Goal: Task Accomplishment & Management: Use online tool/utility

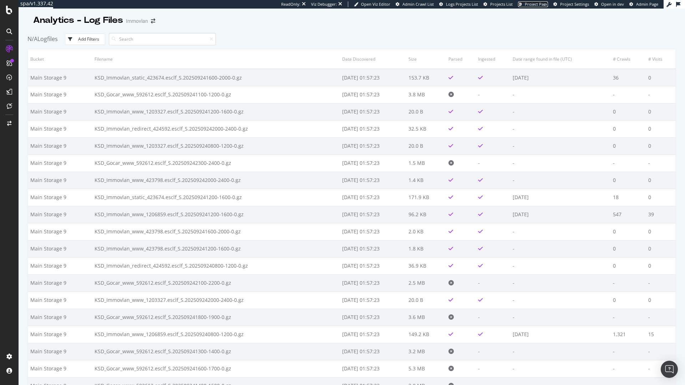
click at [536, 3] on span "Project Page" at bounding box center [536, 3] width 23 height 5
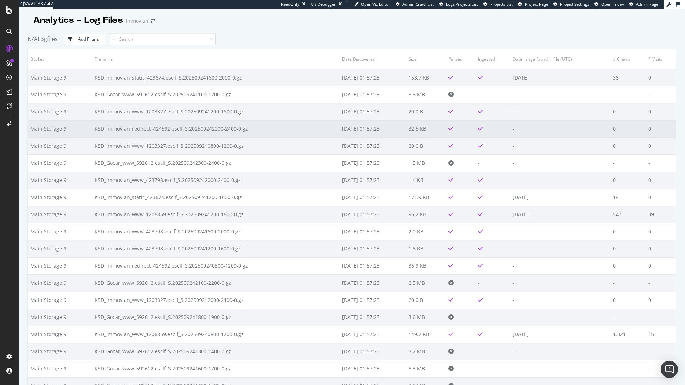
click at [143, 133] on td "KSD_Immovlan_redirect_424592.esclf_S.202509242000-2400-0.gz" at bounding box center [216, 128] width 248 height 17
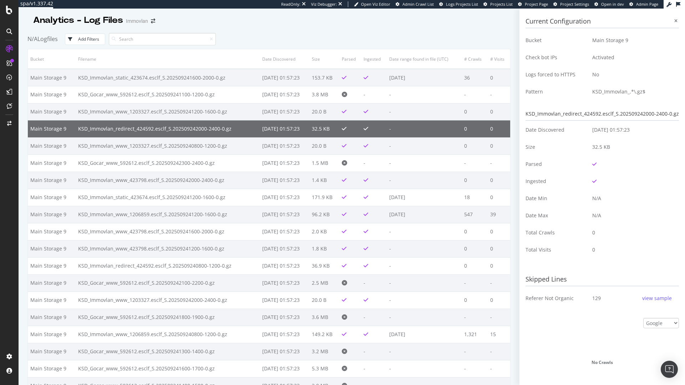
click at [143, 133] on td "KSD_Immovlan_redirect_424592.esclf_S.202509242000-2400-0.gz" at bounding box center [168, 128] width 184 height 17
click at [155, 142] on td "KSD_Immovlan_www_1203327.esclf_S.202509240800-1200-0.gz" at bounding box center [168, 145] width 184 height 17
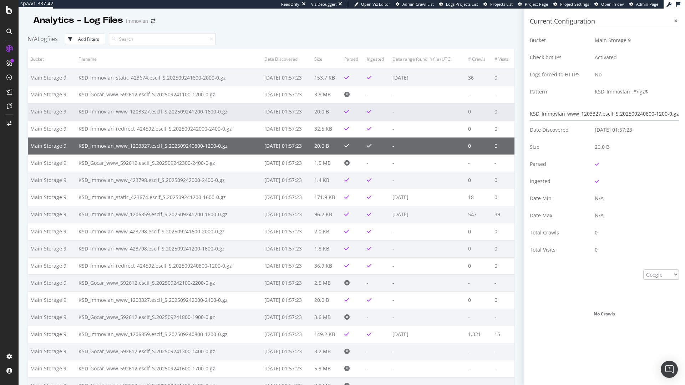
click at [160, 110] on td "KSD_Immovlan_www_1203327.esclf_S.202509241200-1600-0.gz" at bounding box center [169, 111] width 186 height 17
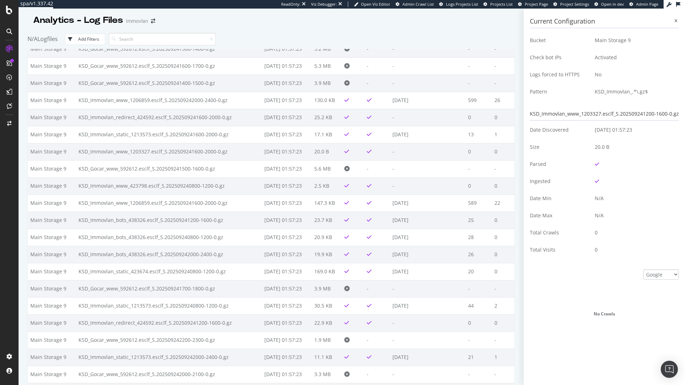
scroll to position [337, 0]
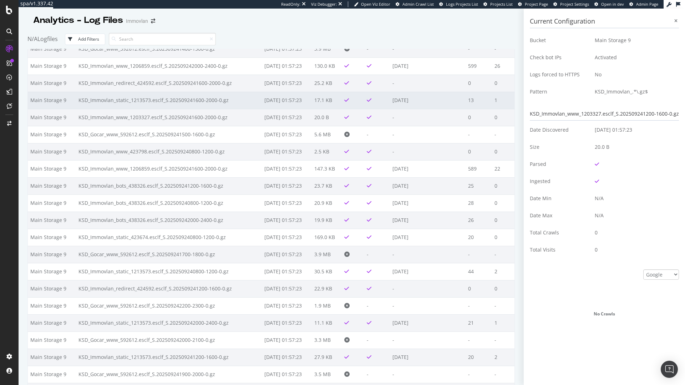
click at [179, 102] on td "KSD_Immovlan_static_1213573.esclf_S.202509241600-2000-0.gz" at bounding box center [169, 100] width 186 height 17
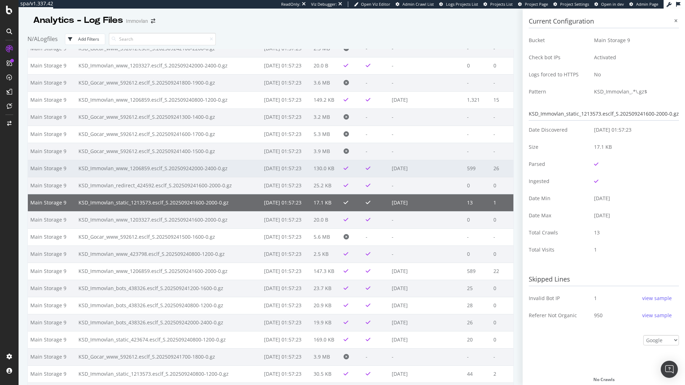
scroll to position [234, 0]
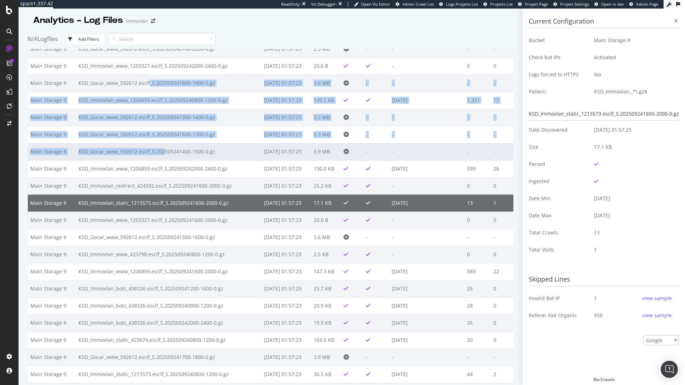
drag, startPoint x: 147, startPoint y: 84, endPoint x: 160, endPoint y: 154, distance: 70.9
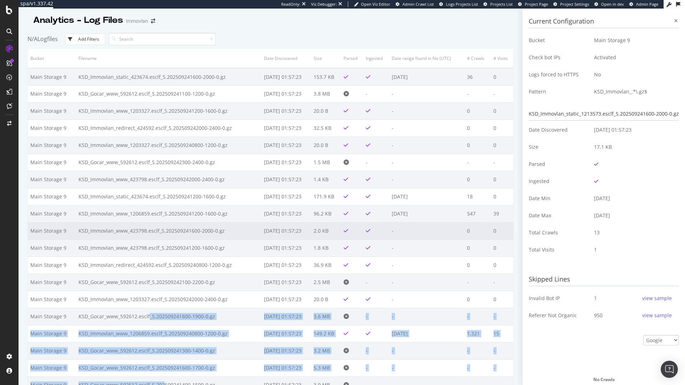
scroll to position [0, 0]
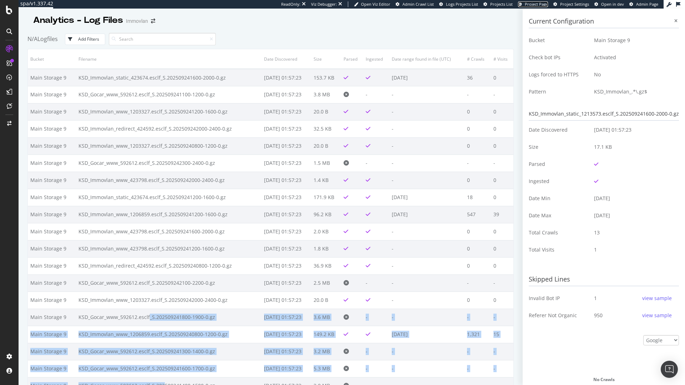
click at [536, 5] on span "Project Page" at bounding box center [536, 3] width 23 height 5
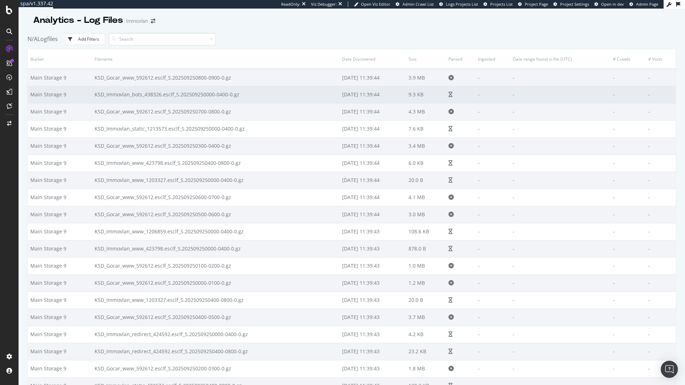
click at [138, 92] on td "KSD_Immovlan_bots_438326.esclf_S.202509250000-0400-0.gz" at bounding box center [216, 94] width 248 height 17
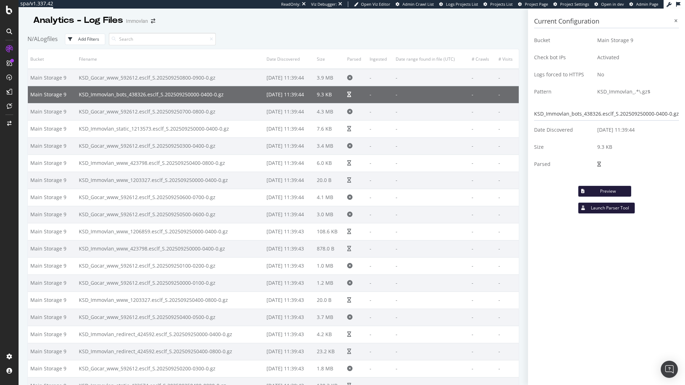
click at [612, 189] on div "Preview" at bounding box center [607, 191] width 35 height 6
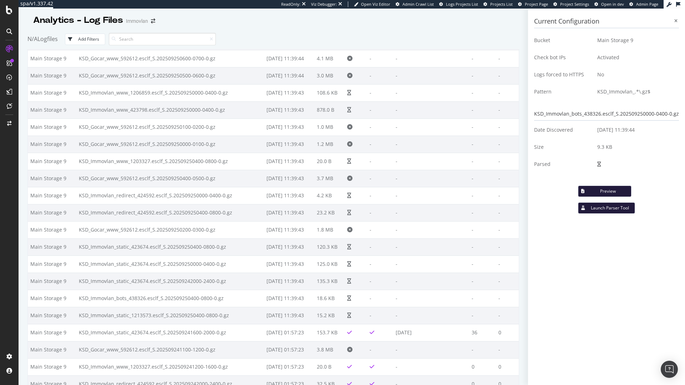
scroll to position [137, 0]
